Goal: Transaction & Acquisition: Book appointment/travel/reservation

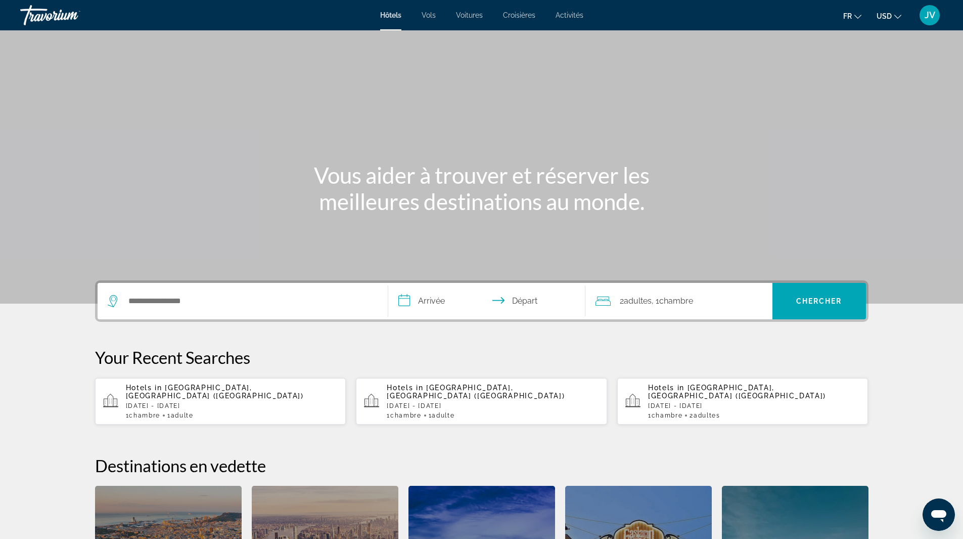
click at [174, 309] on div "Search widget" at bounding box center [243, 301] width 270 height 36
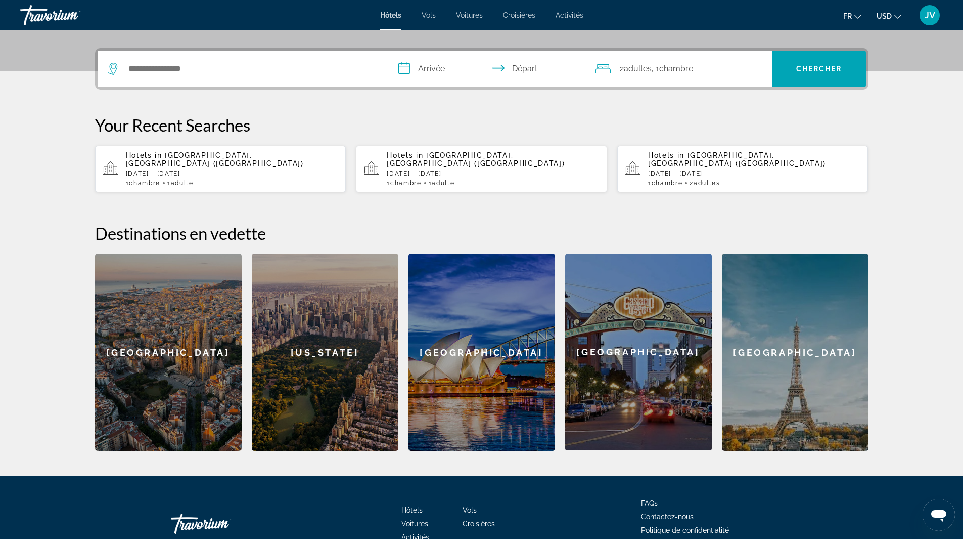
scroll to position [247, 0]
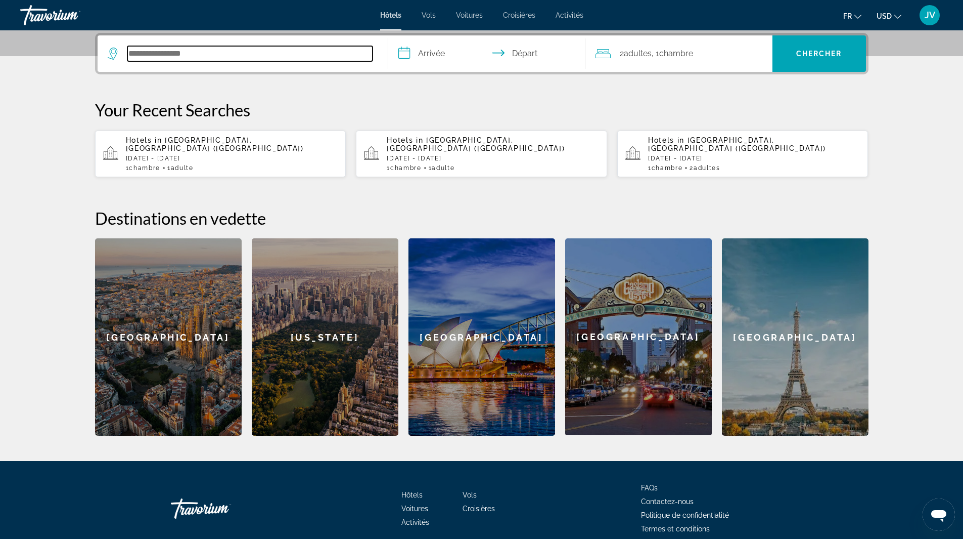
click at [181, 53] on input "Search hotel destination" at bounding box center [249, 53] width 245 height 15
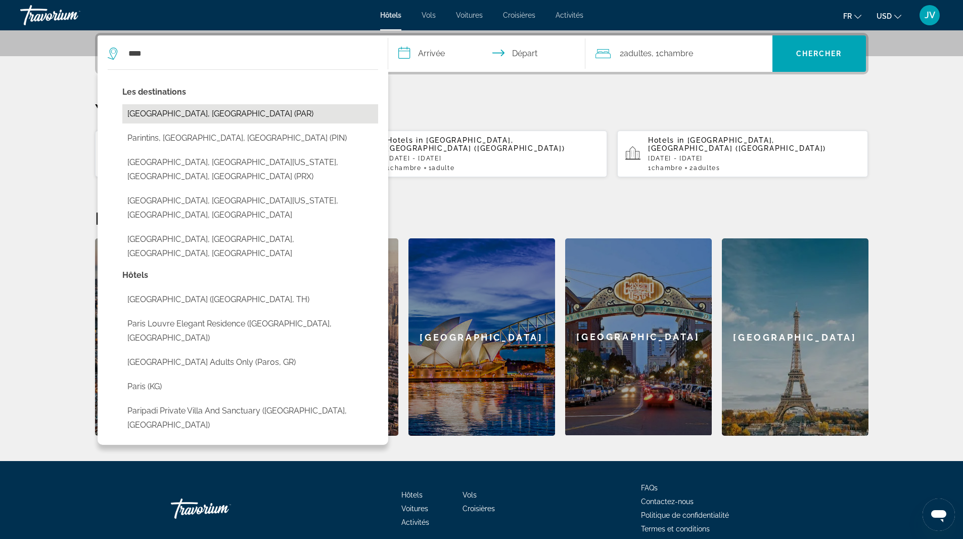
click at [163, 118] on button "[GEOGRAPHIC_DATA], [GEOGRAPHIC_DATA] (PAR)" at bounding box center [250, 113] width 256 height 19
type input "**********"
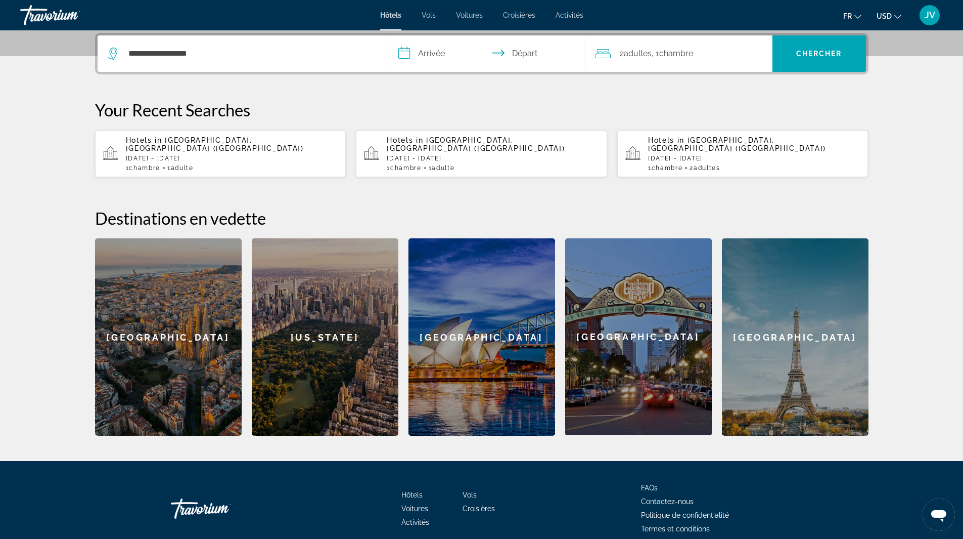
click at [433, 56] on input "**********" at bounding box center [488, 54] width 201 height 39
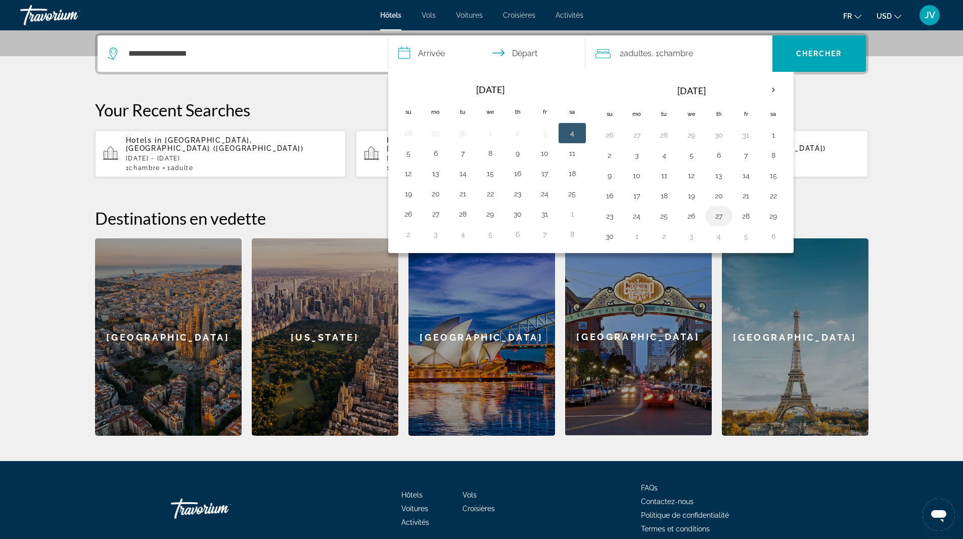
click at [711, 216] on button "27" at bounding box center [719, 216] width 16 height 14
click at [754, 219] on button "28" at bounding box center [746, 216] width 16 height 14
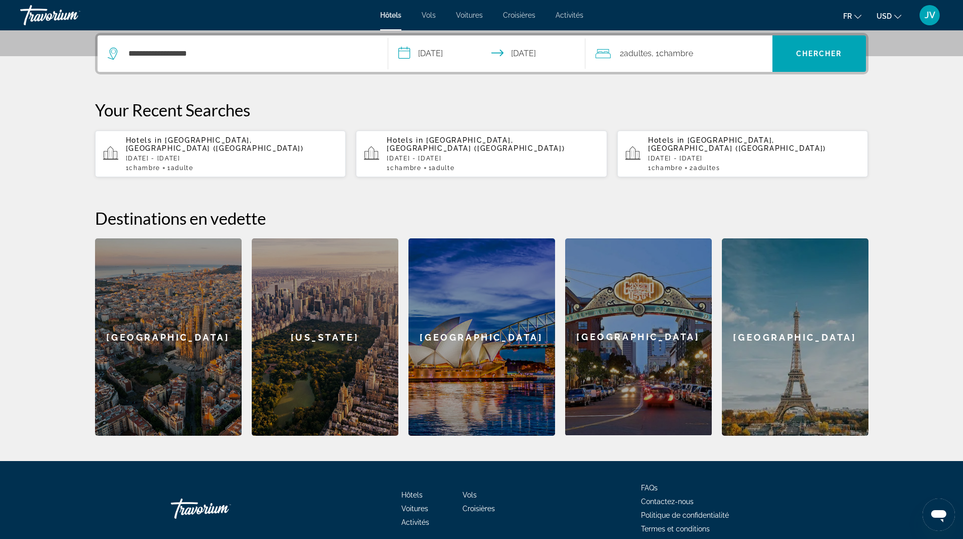
click at [454, 47] on input "**********" at bounding box center [488, 54] width 201 height 39
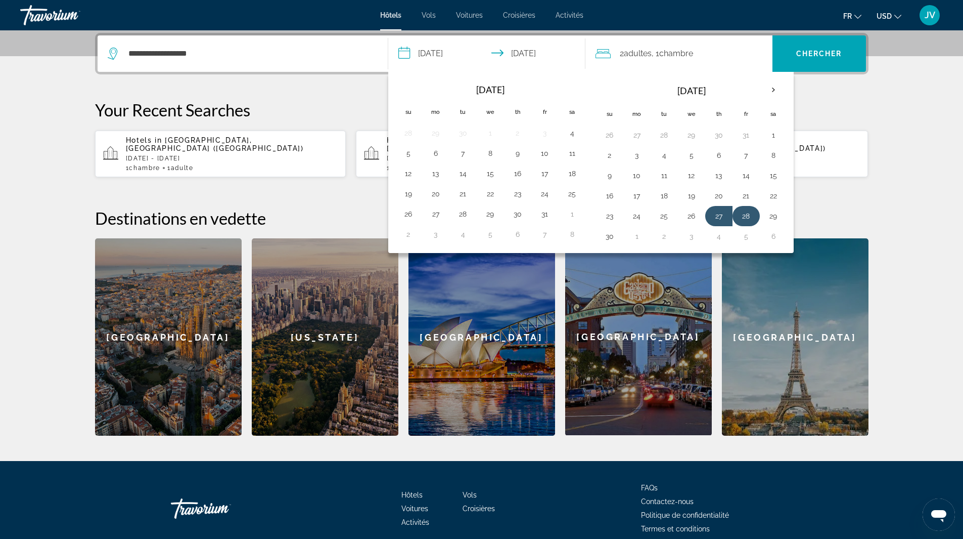
click at [747, 216] on button "28" at bounding box center [746, 216] width 16 height 14
click at [774, 88] on th "Next month" at bounding box center [773, 90] width 27 height 22
click at [411, 237] on button "30" at bounding box center [409, 236] width 16 height 14
type input "**********"
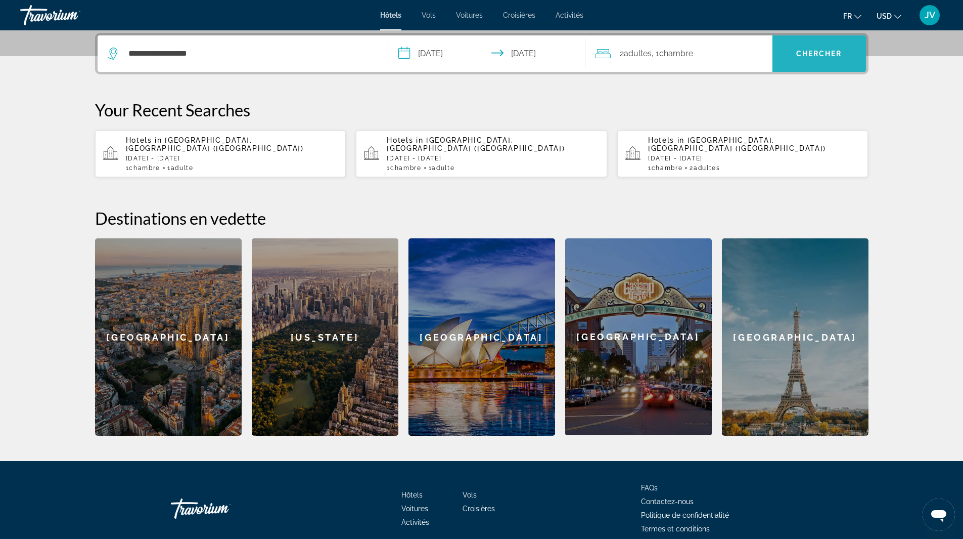
click at [796, 61] on span "Search" at bounding box center [820, 53] width 94 height 24
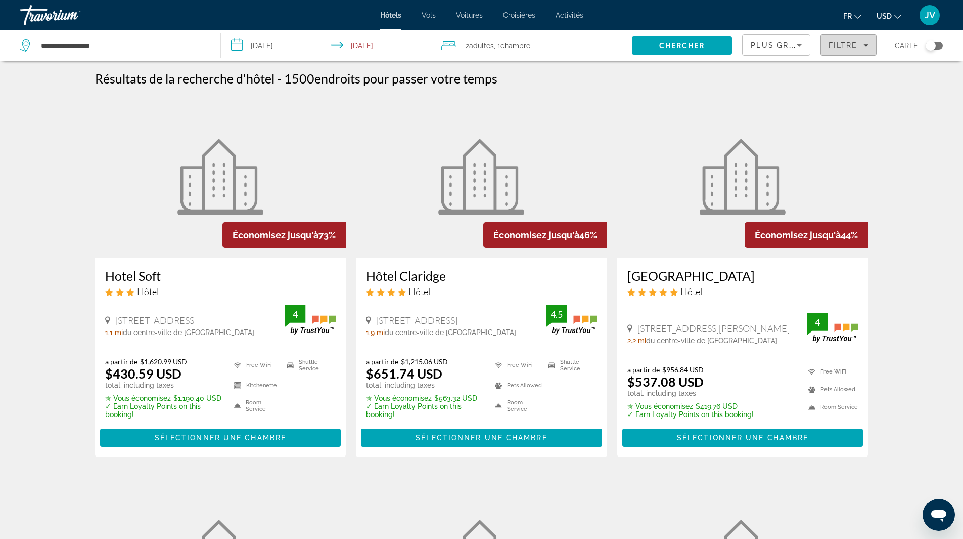
click at [837, 48] on span "Filtre" at bounding box center [843, 45] width 29 height 8
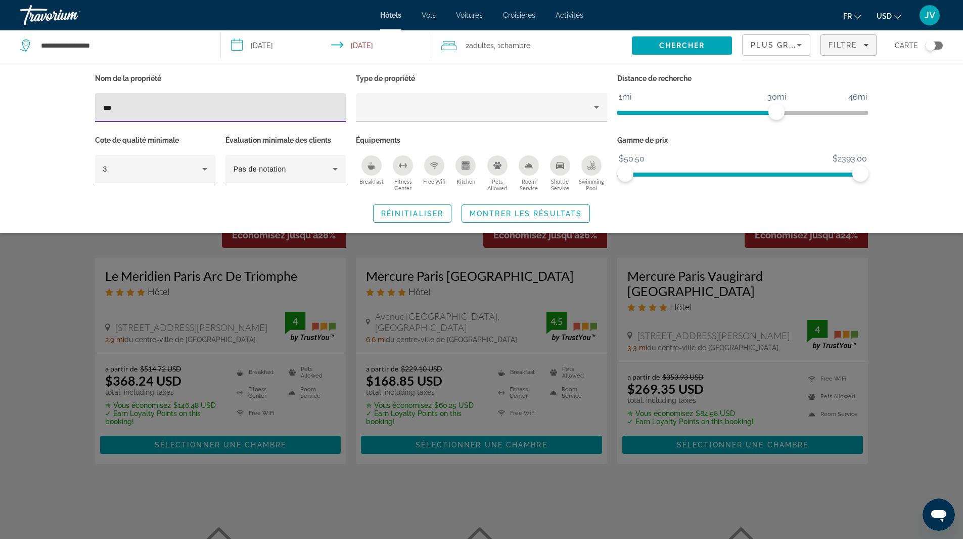
type input "***"
click at [67, 345] on div "Search widget" at bounding box center [481, 345] width 963 height 387
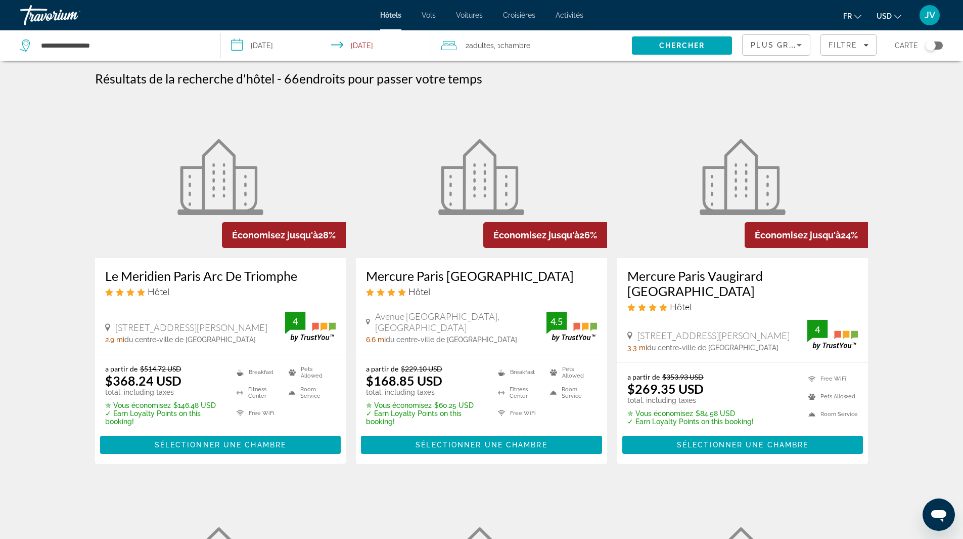
click at [210, 276] on h3 "Le Meridien Paris Arc De Triomphe" at bounding box center [220, 275] width 231 height 15
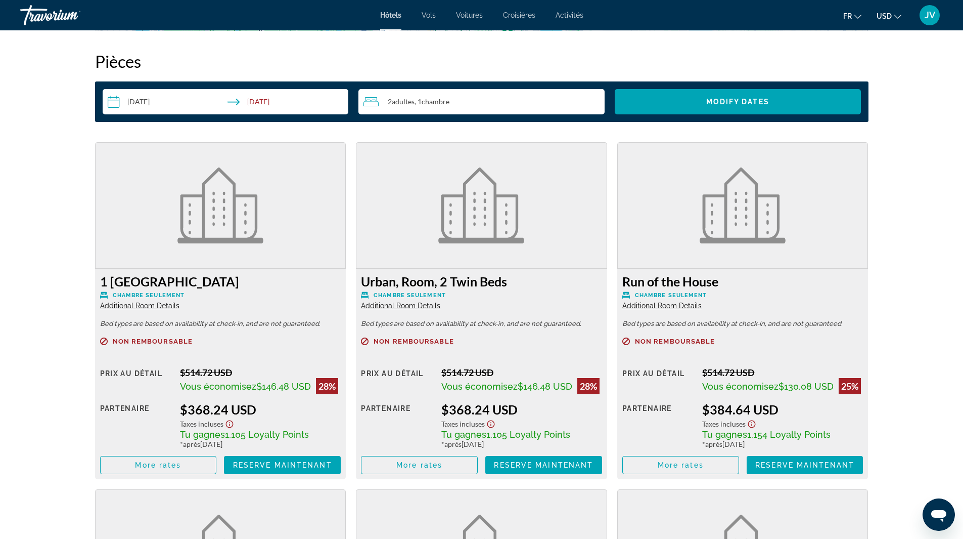
scroll to position [1264, 0]
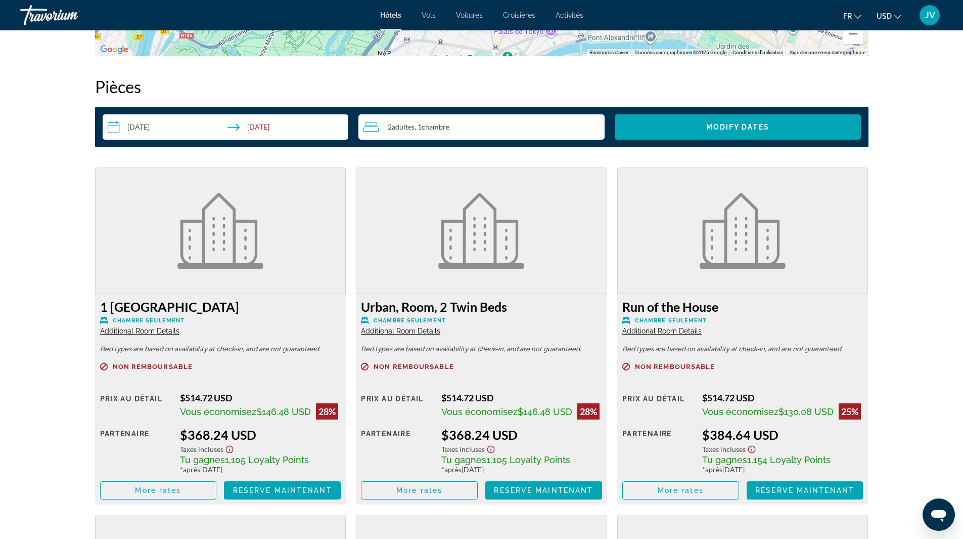
click at [899, 13] on mat-icon "Change currency" at bounding box center [898, 15] width 7 height 7
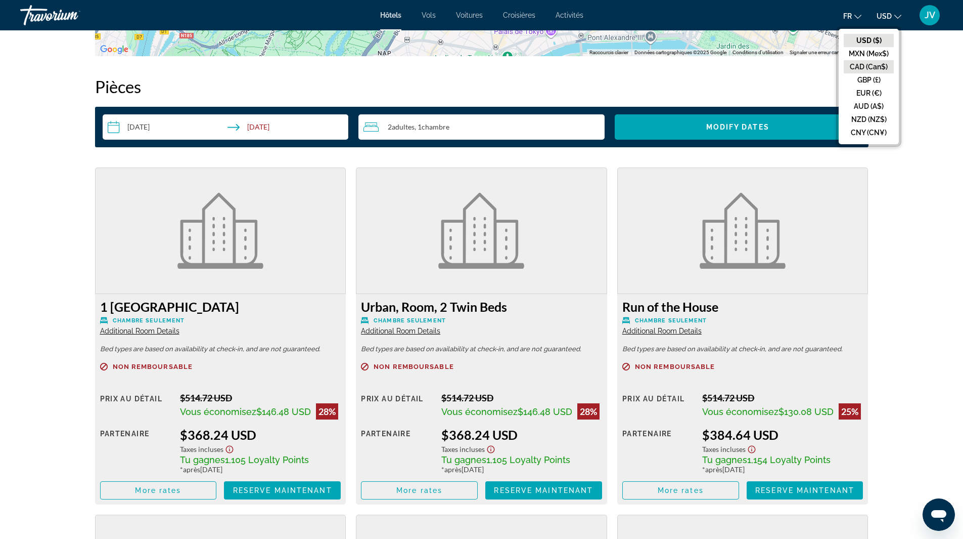
click at [877, 64] on button "CAD (Can$)" at bounding box center [869, 66] width 50 height 13
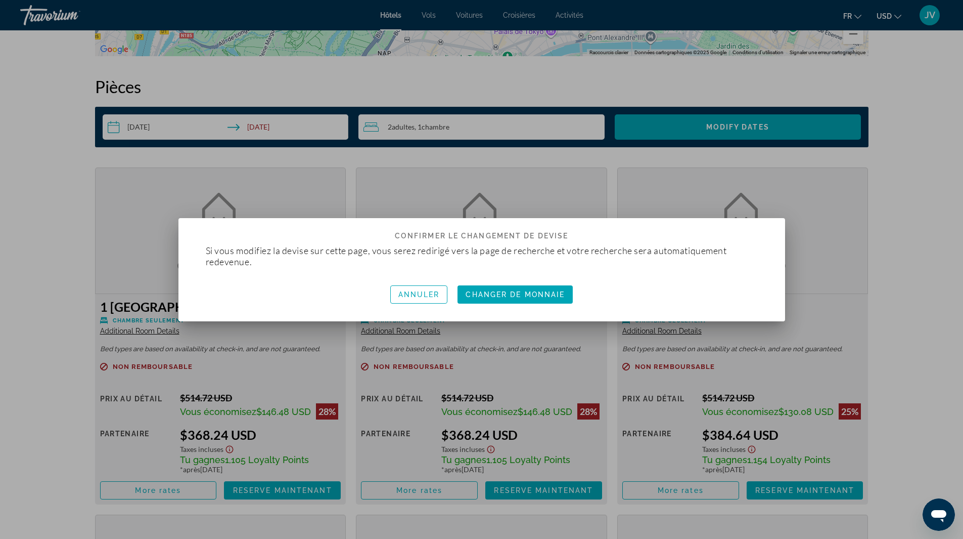
scroll to position [0, 0]
click at [524, 301] on span "button" at bounding box center [515, 294] width 115 height 24
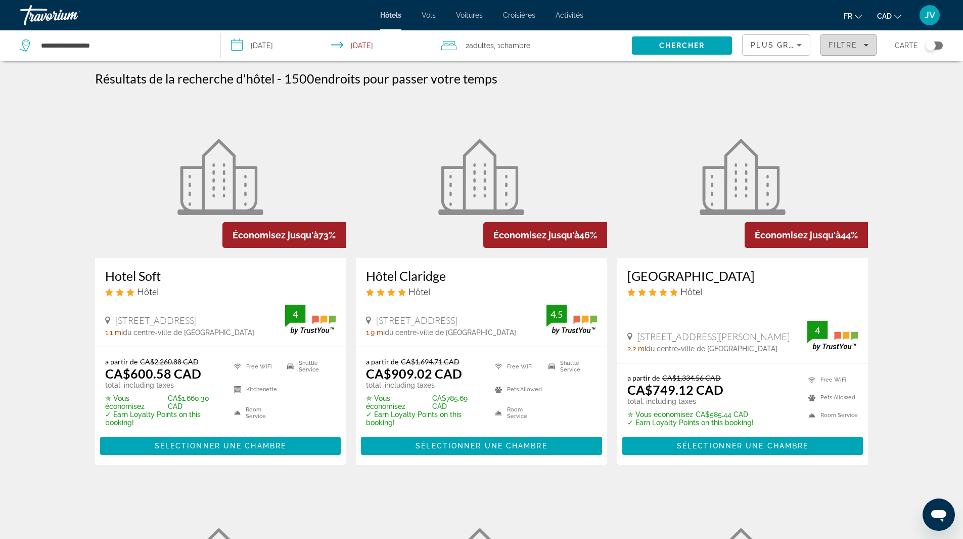
click at [831, 49] on span "Filtre" at bounding box center [843, 45] width 29 height 8
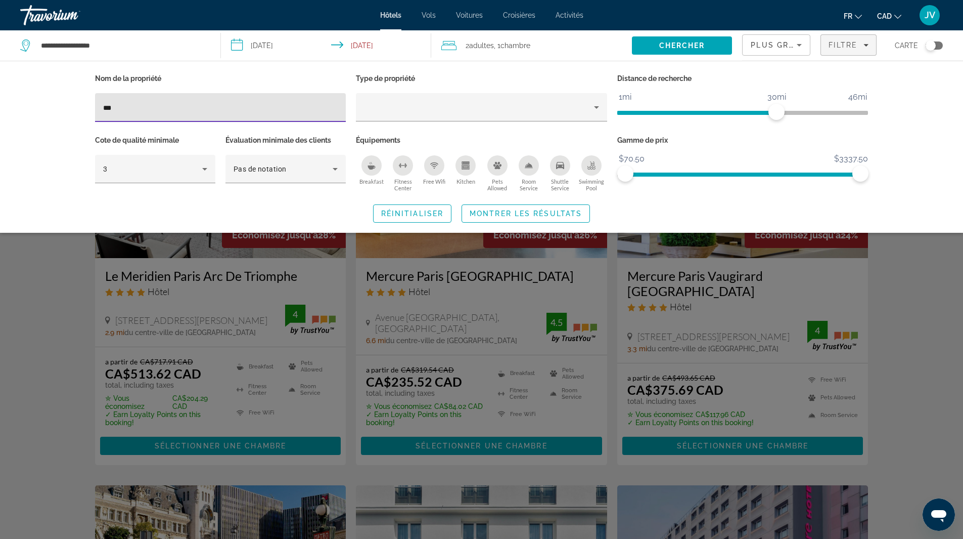
type input "***"
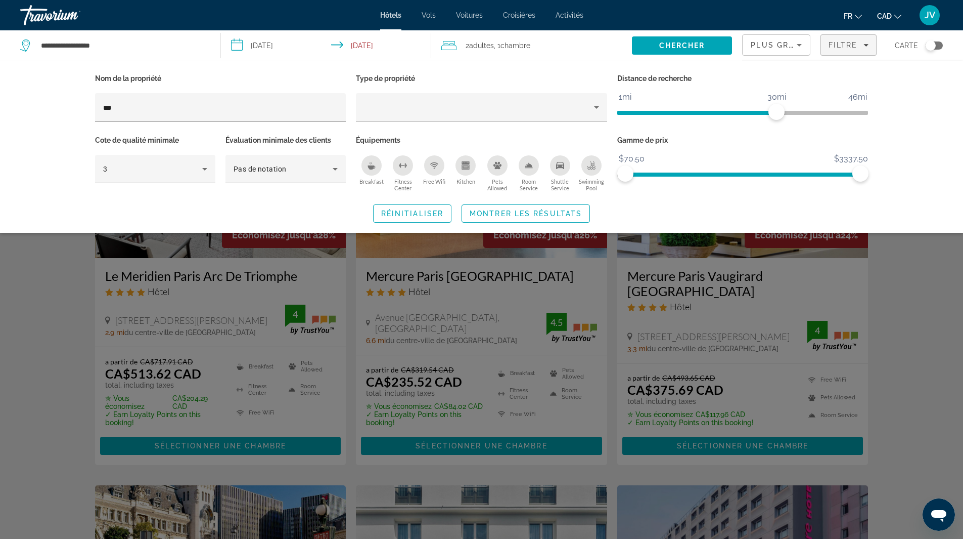
click at [60, 331] on div "Search widget" at bounding box center [481, 345] width 963 height 387
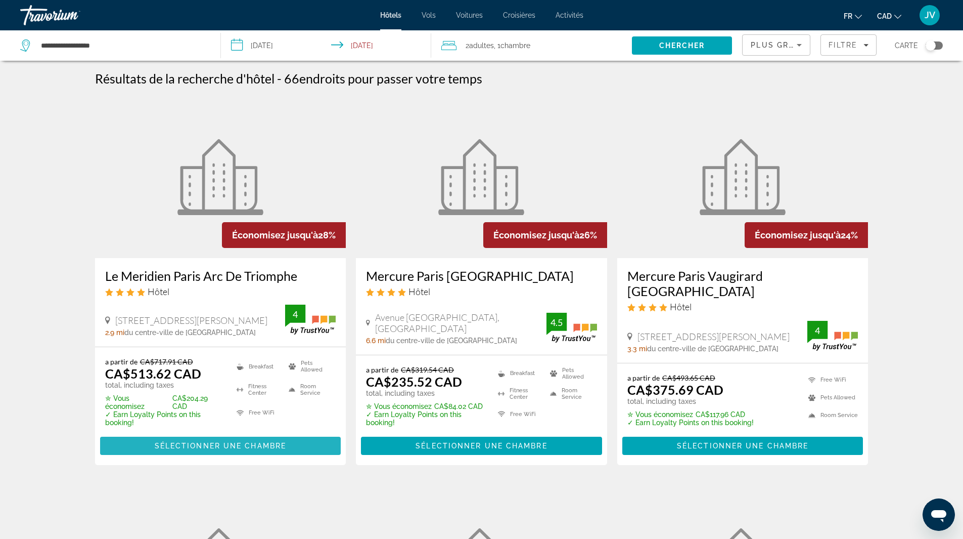
click at [155, 438] on span "Main content" at bounding box center [220, 445] width 241 height 24
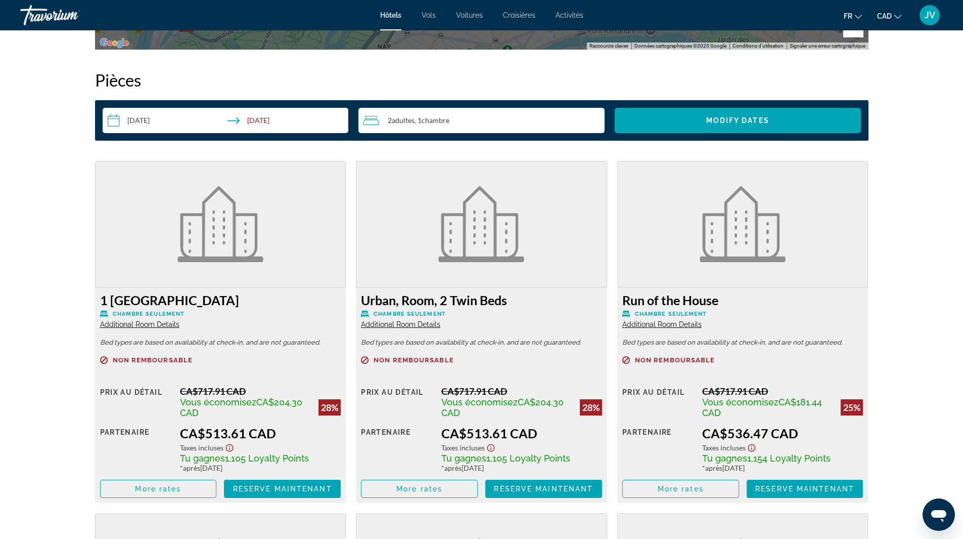
scroll to position [1315, 0]
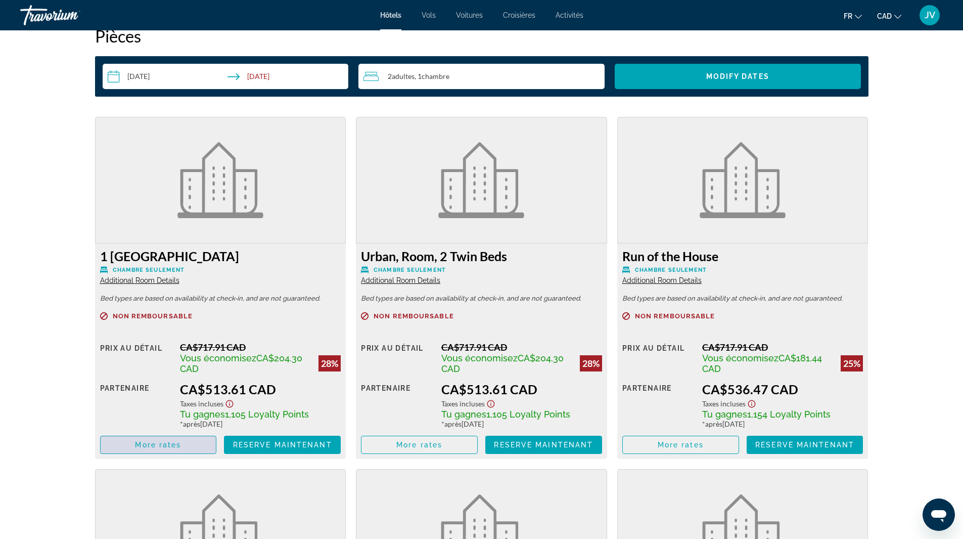
click at [147, 449] on span "Main content" at bounding box center [159, 444] width 116 height 24
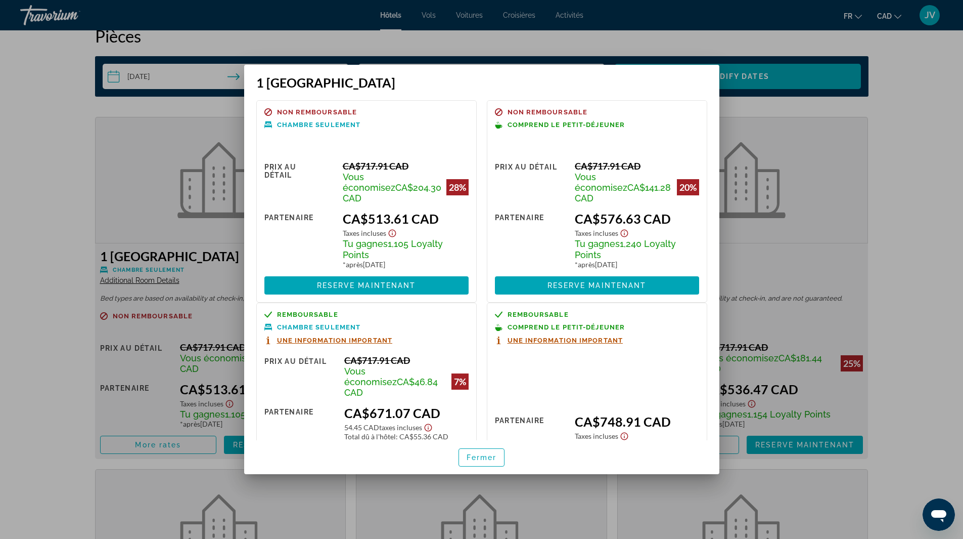
click at [115, 166] on div at bounding box center [481, 269] width 963 height 539
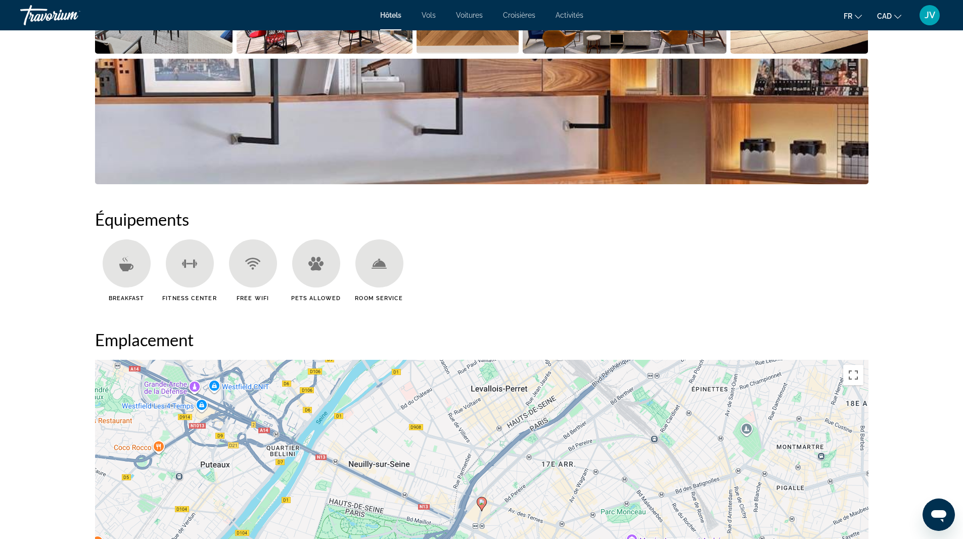
scroll to position [809, 0]
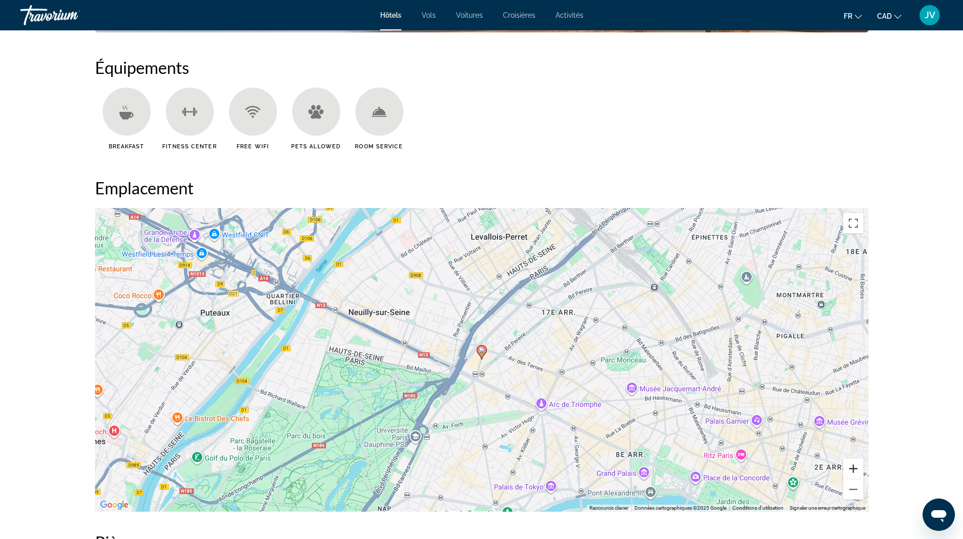
click at [855, 466] on button "Zoom avant" at bounding box center [853, 468] width 20 height 20
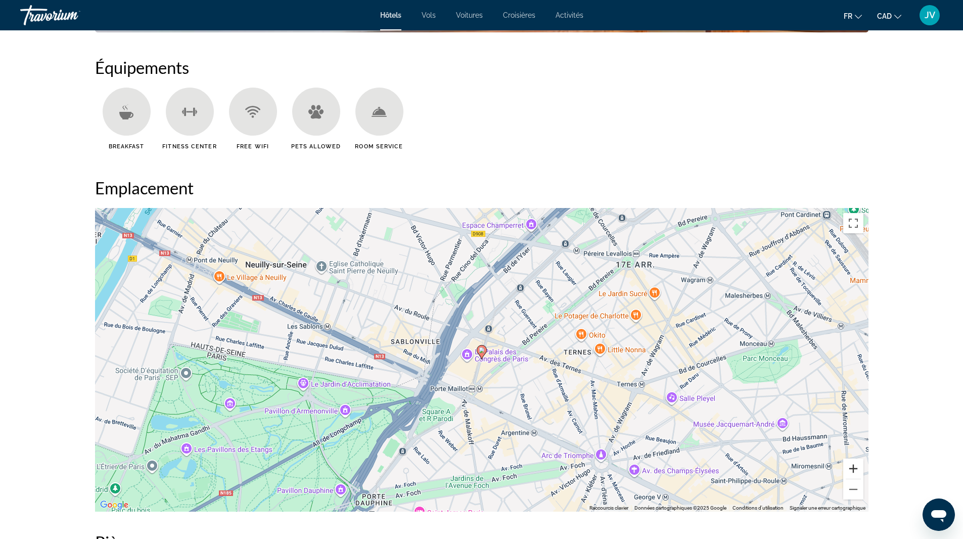
click at [855, 466] on button "Zoom avant" at bounding box center [853, 468] width 20 height 20
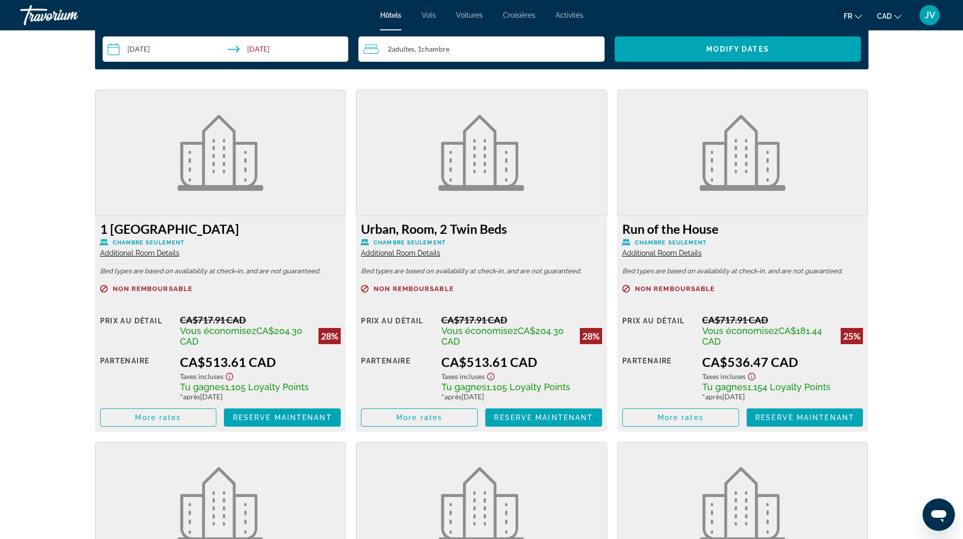
scroll to position [1365, 0]
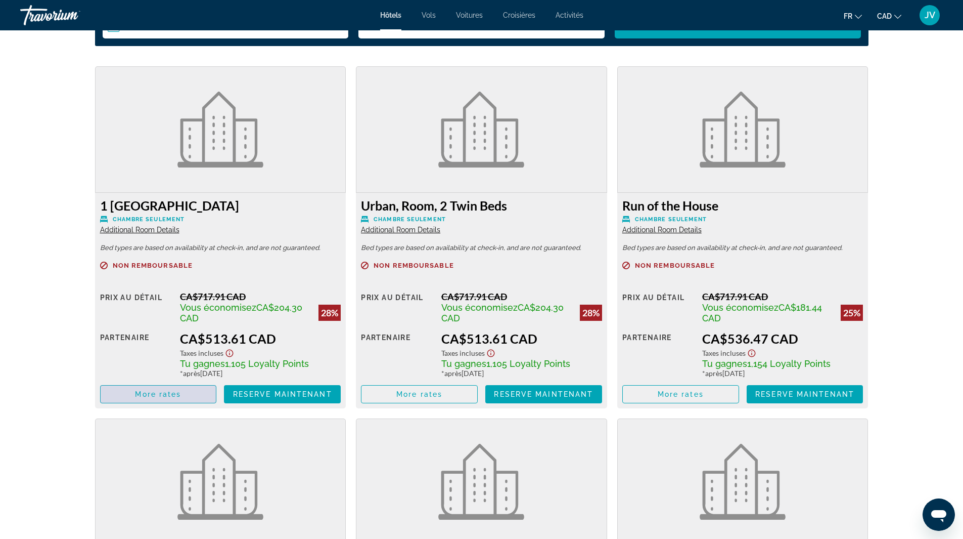
click at [156, 395] on span "More rates" at bounding box center [158, 394] width 46 height 8
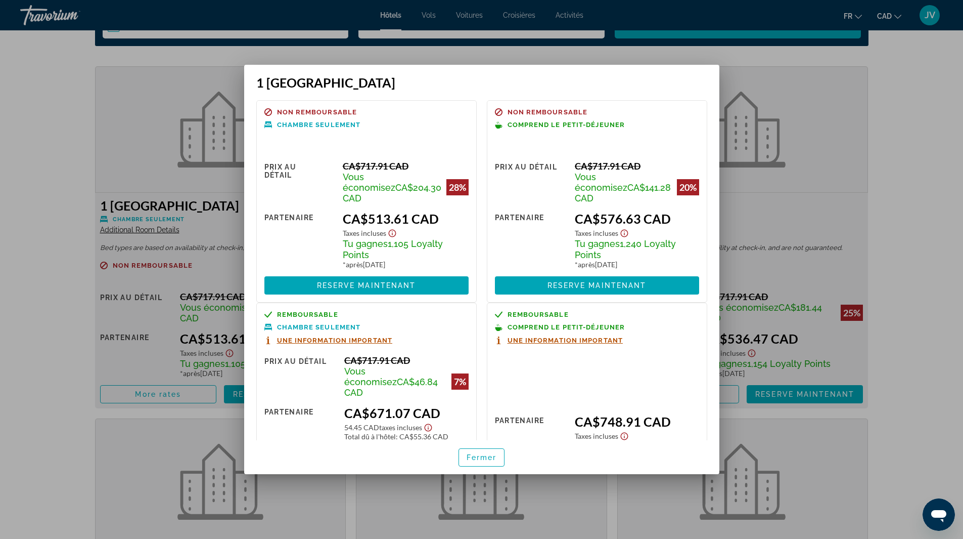
click at [124, 113] on div at bounding box center [481, 269] width 963 height 539
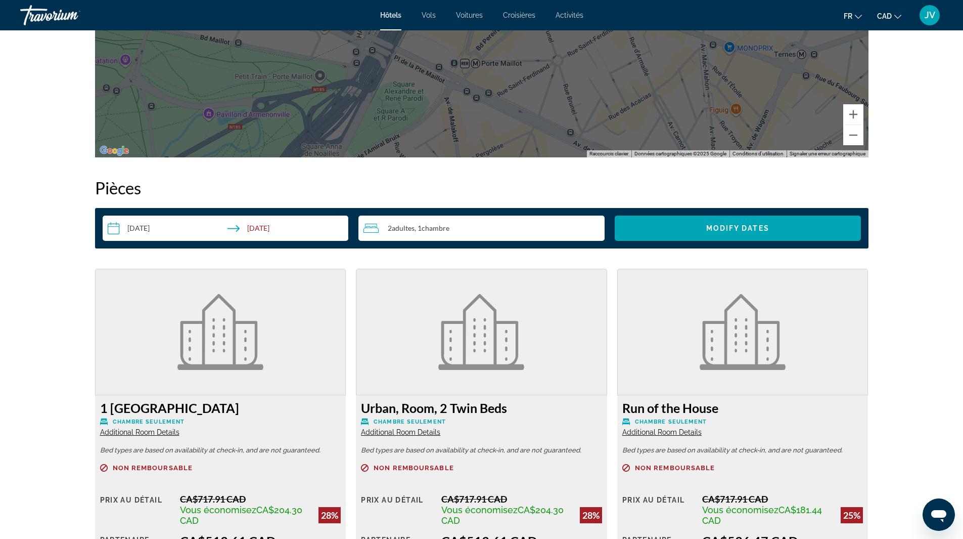
scroll to position [1214, 0]
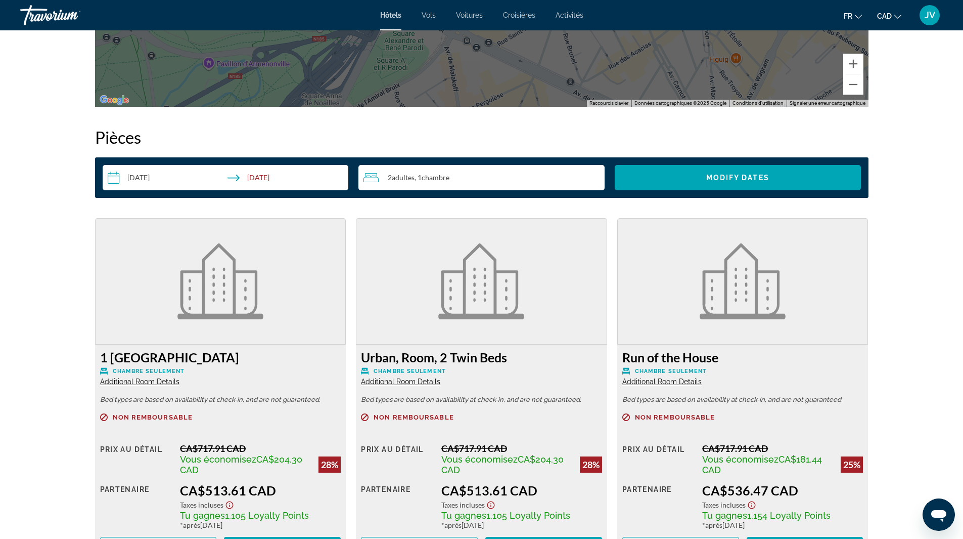
click at [410, 171] on div "2 Adulte Adultes , 1 Chambre pièces" at bounding box center [484, 177] width 241 height 12
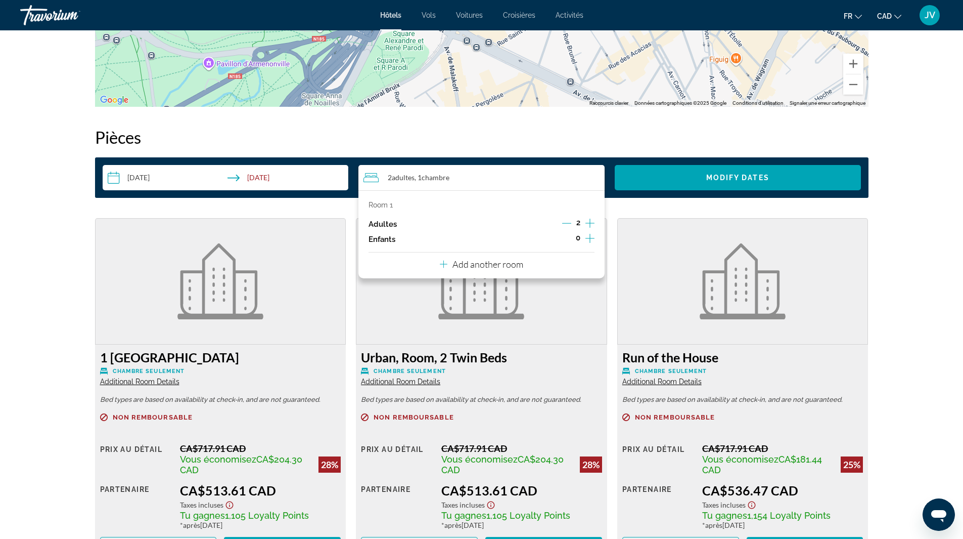
click at [571, 220] on div "2" at bounding box center [578, 223] width 32 height 15
click at [559, 225] on div "Adultes 2" at bounding box center [482, 223] width 226 height 15
click at [566, 222] on icon "Decrement adults" at bounding box center [566, 222] width 9 height 9
click at [680, 178] on span "Search widget" at bounding box center [738, 177] width 246 height 24
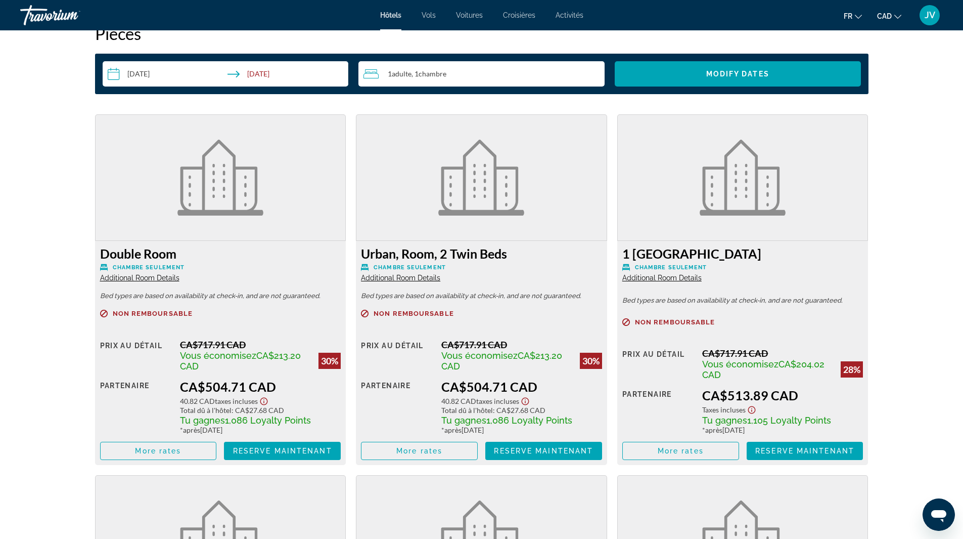
scroll to position [1315, 0]
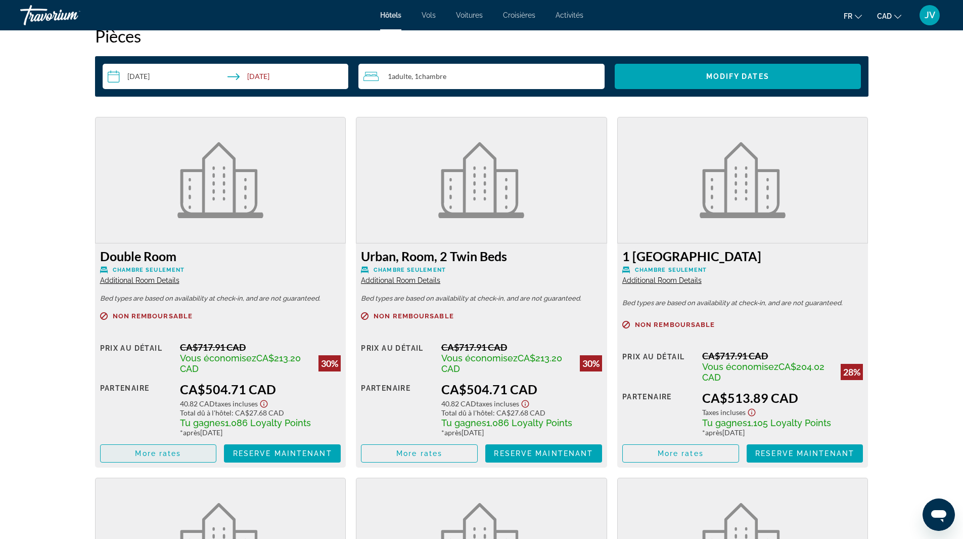
click at [178, 454] on span "More rates" at bounding box center [158, 453] width 46 height 8
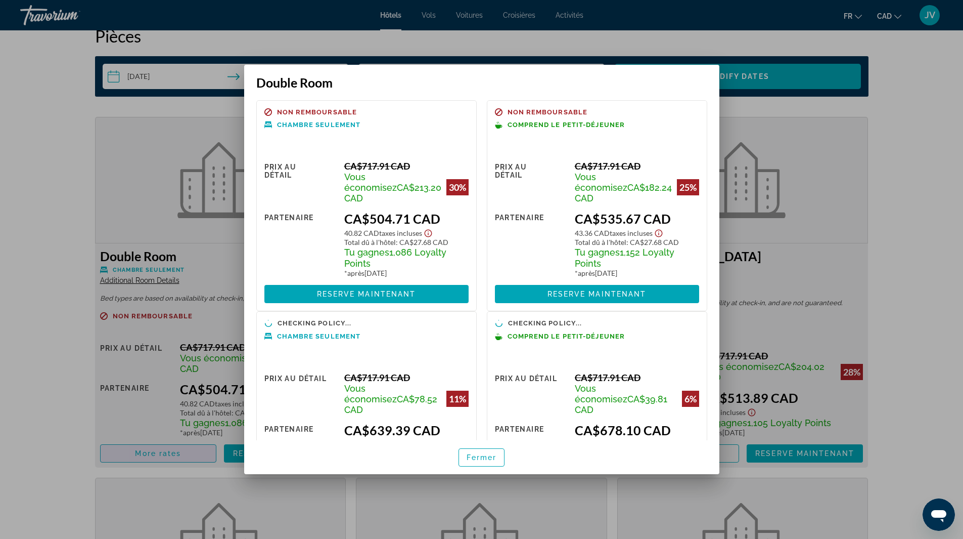
scroll to position [0, 0]
click at [888, 125] on div at bounding box center [481, 269] width 963 height 539
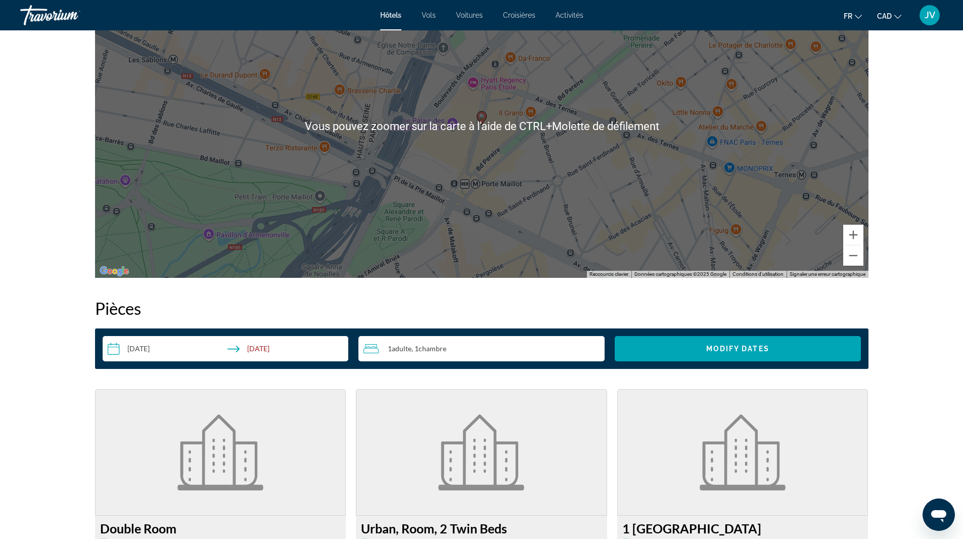
scroll to position [961, 0]
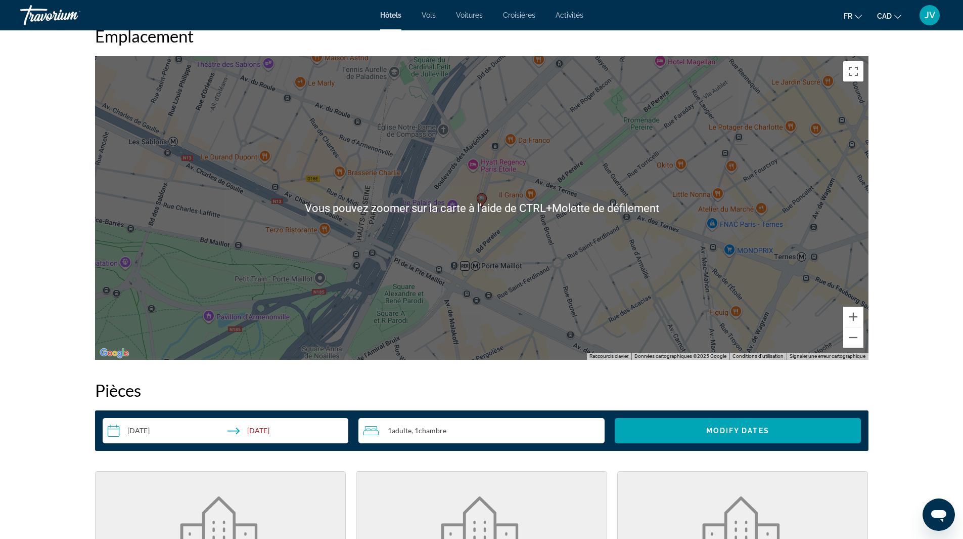
click at [465, 428] on div "1 Adulte Adultes , 1 Chambre pièces" at bounding box center [484, 430] width 241 height 12
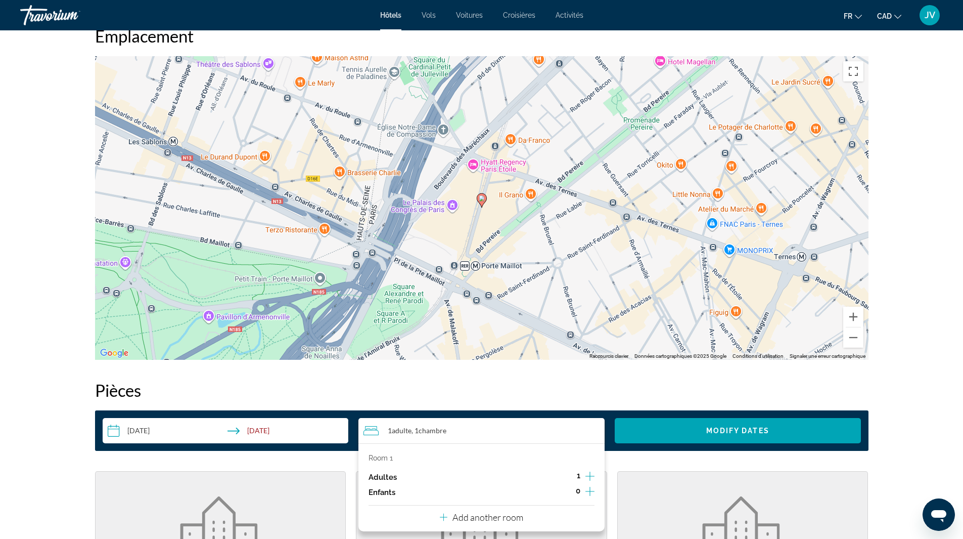
click at [586, 477] on icon "Increment adults" at bounding box center [590, 476] width 9 height 12
click at [664, 449] on div "**********" at bounding box center [482, 430] width 774 height 40
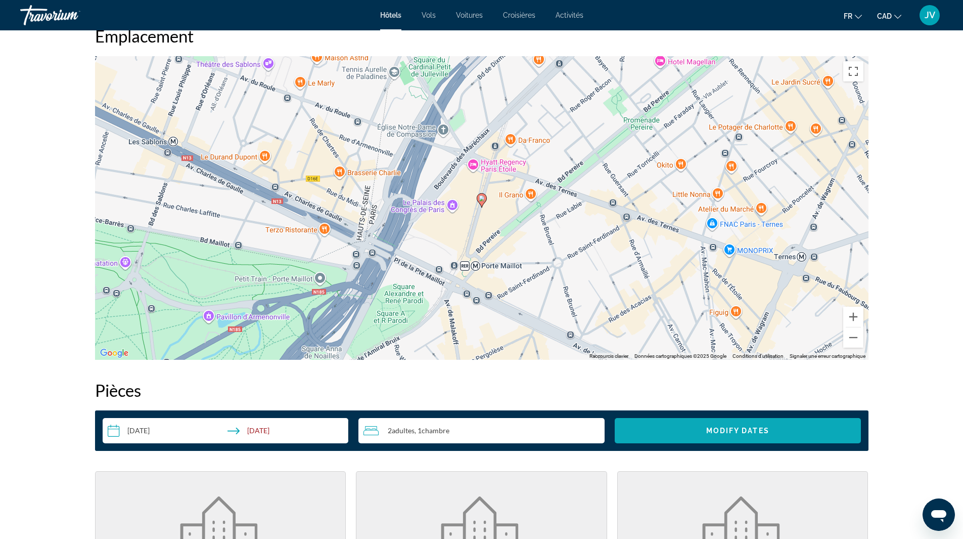
click at [672, 432] on span "Search widget" at bounding box center [738, 430] width 246 height 24
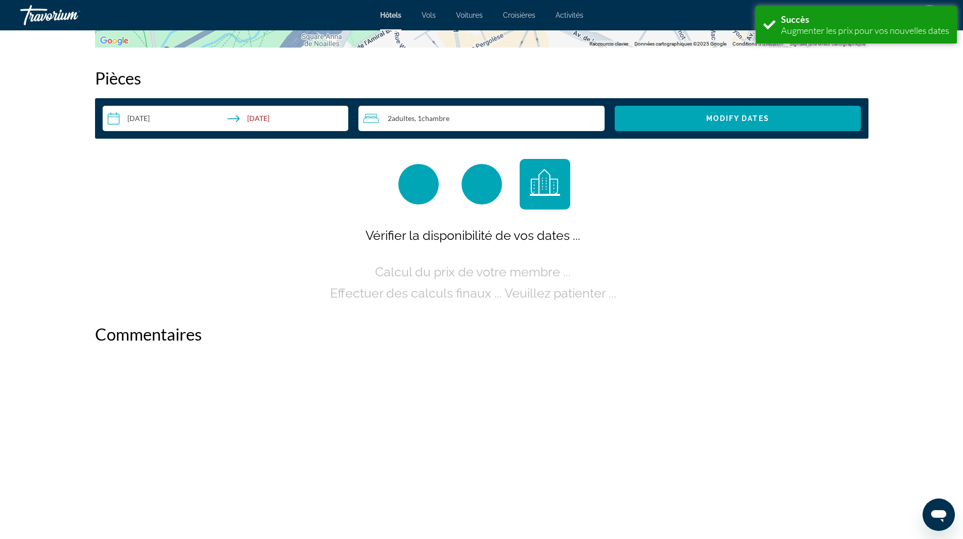
scroll to position [1280, 0]
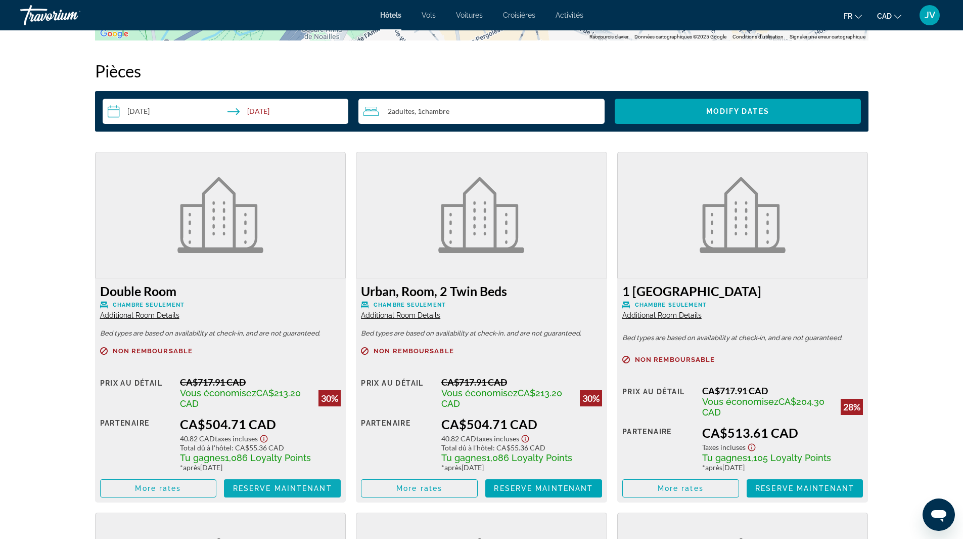
click at [243, 485] on span "Reserve maintenant" at bounding box center [282, 488] width 99 height 8
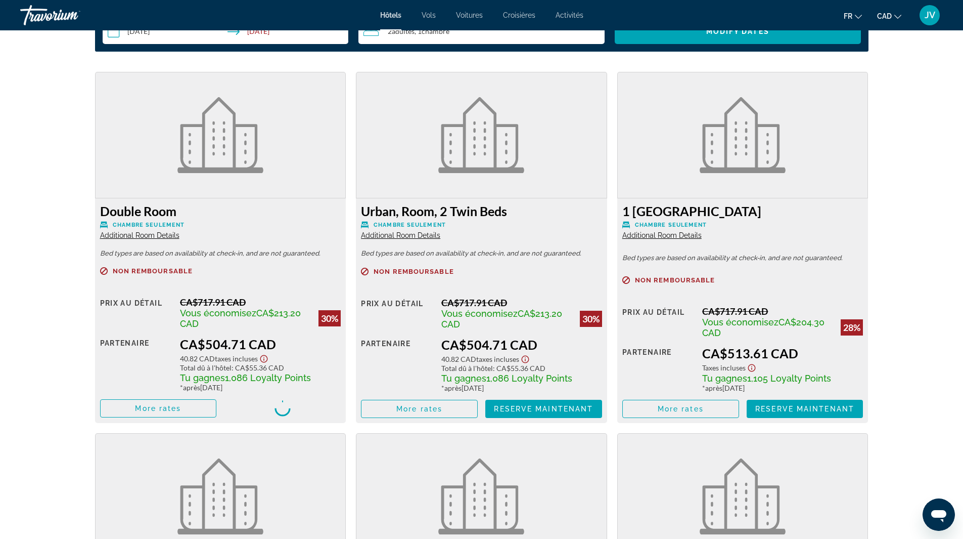
scroll to position [1533, 0]
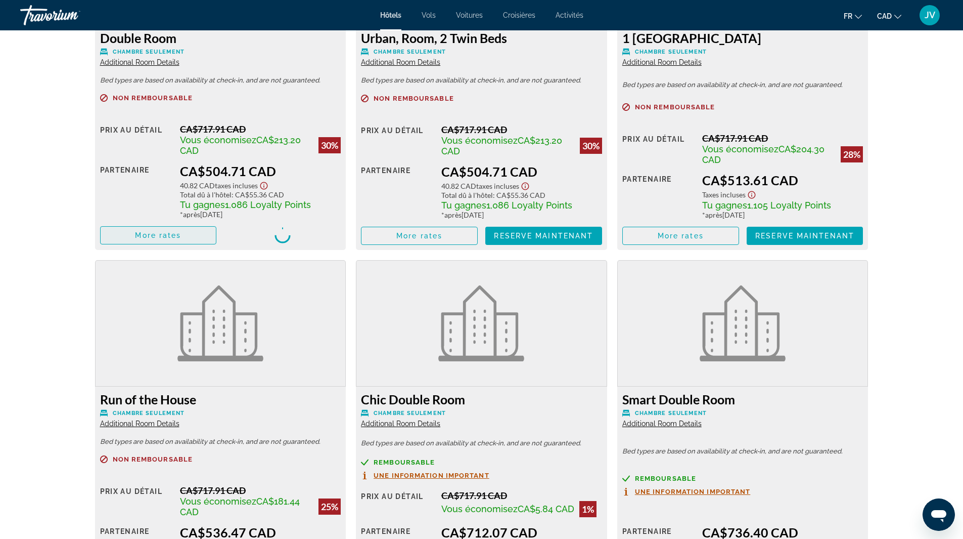
click at [162, 241] on span "Main content" at bounding box center [159, 235] width 116 height 24
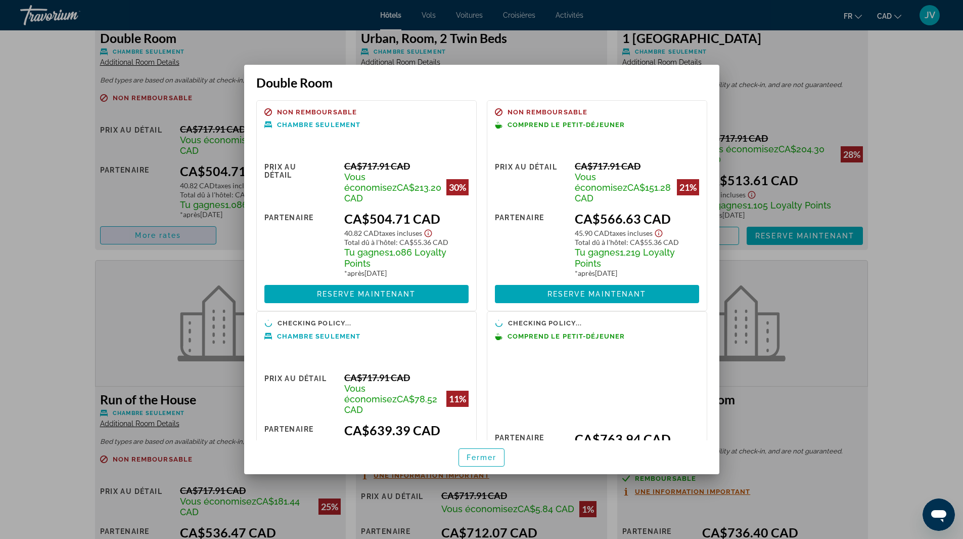
scroll to position [0, 0]
click at [523, 289] on span at bounding box center [597, 294] width 204 height 24
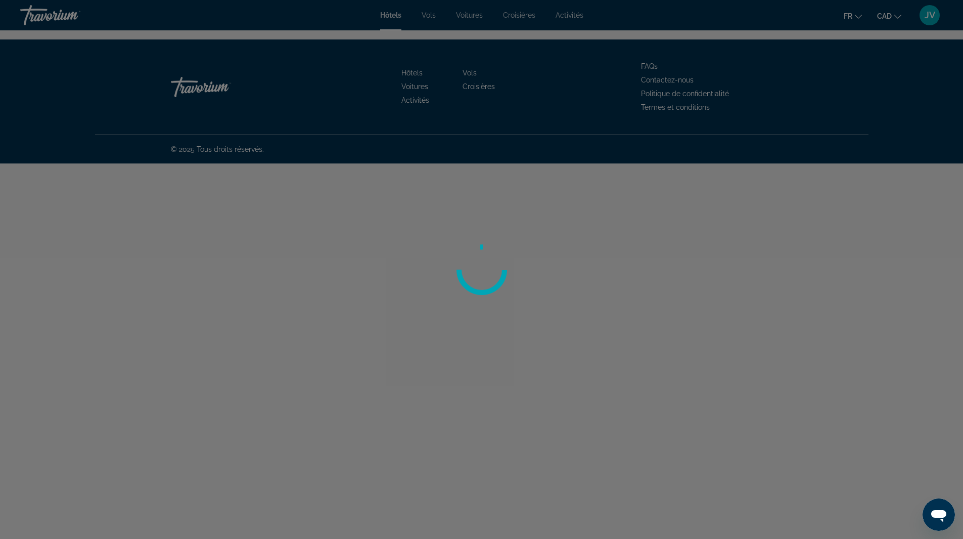
scroll to position [1163, 0]
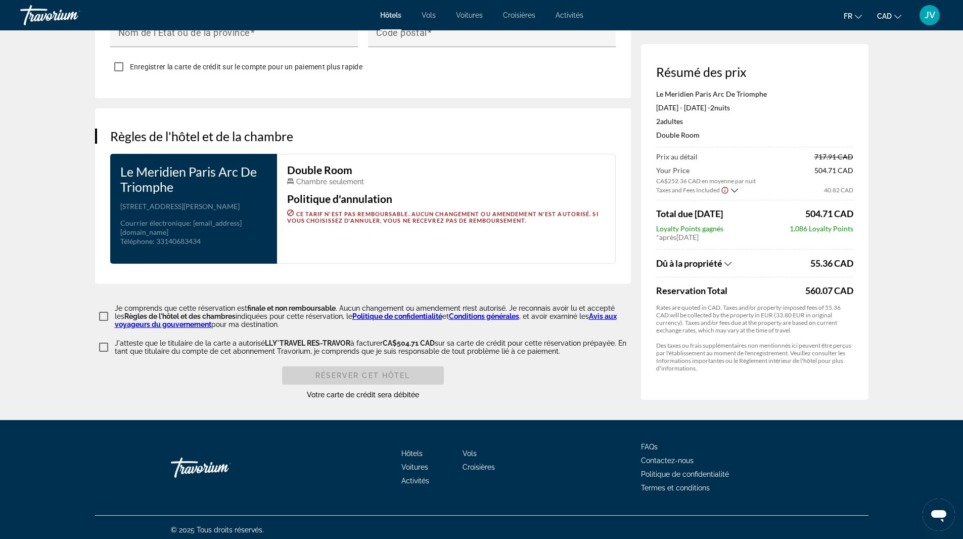
click at [724, 268] on div "Dû à la propriété" at bounding box center [732, 262] width 152 height 11
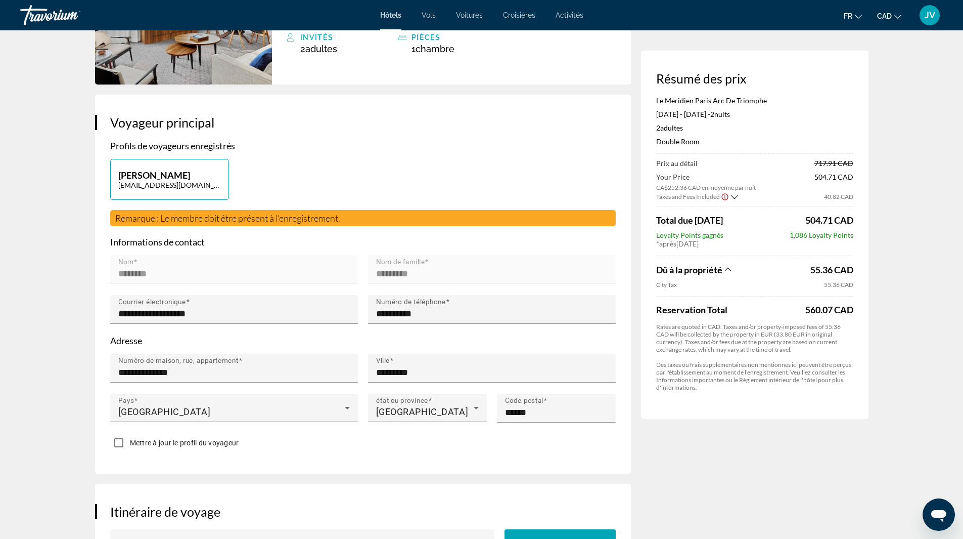
scroll to position [0, 0]
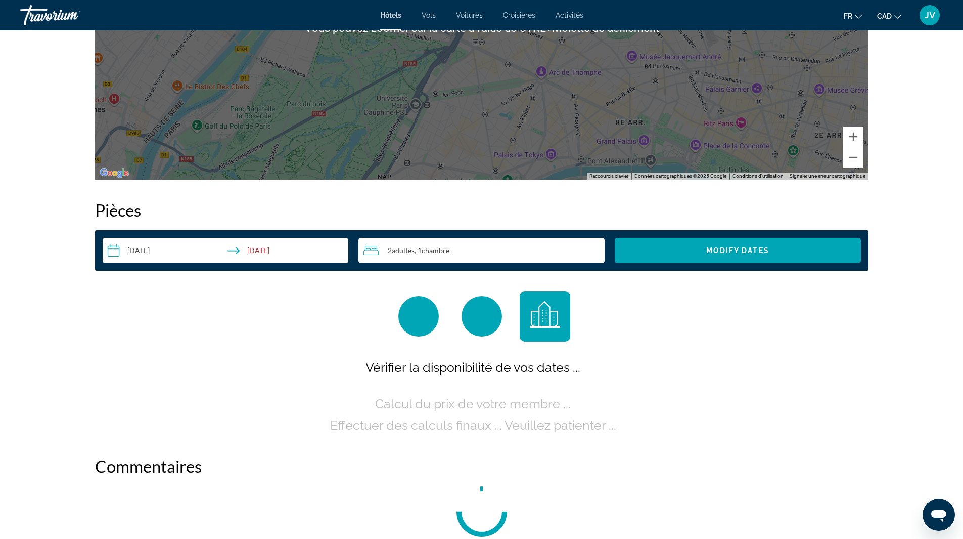
scroll to position [1163, 0]
